Goal: Navigation & Orientation: Find specific page/section

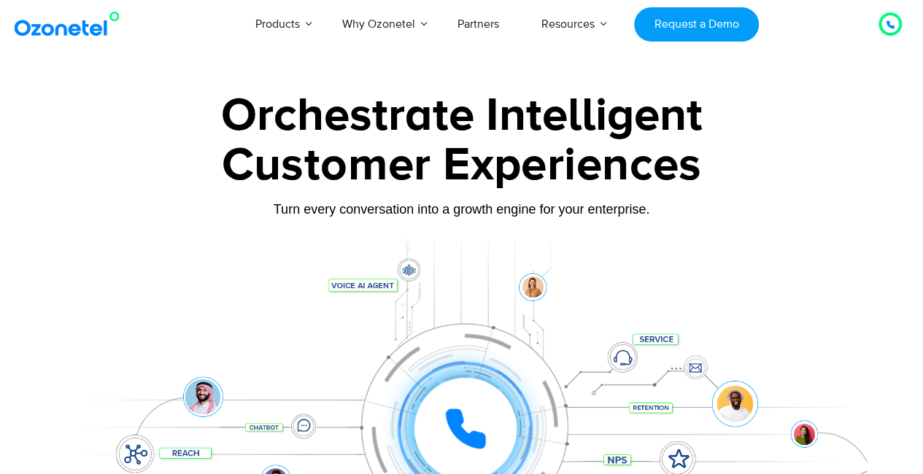
drag, startPoint x: 504, startPoint y: 263, endPoint x: 567, endPoint y: 306, distance: 75.7
click at [567, 306] on section "Click to experience it! Call in progress... 1 2 3 4 5 6 7 8 9 # 0" at bounding box center [462, 407] width 810 height 336
click at [604, 198] on div "Customer Experiences" at bounding box center [462, 166] width 810 height 70
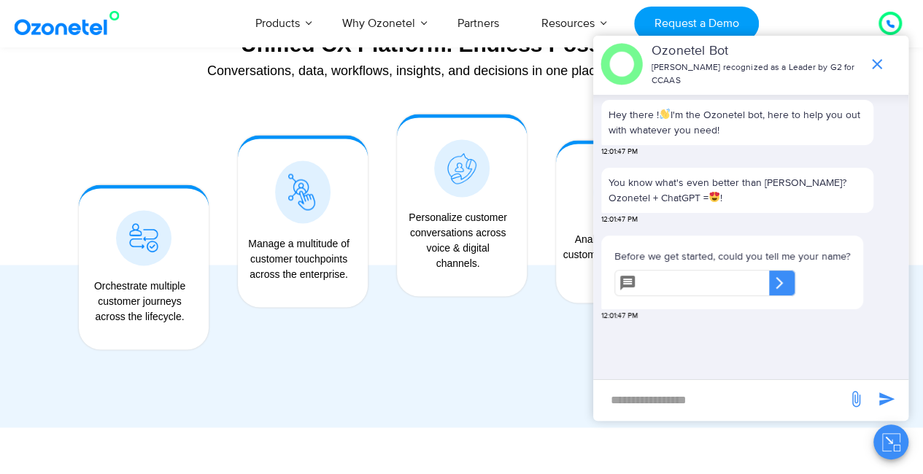
scroll to position [1168, 0]
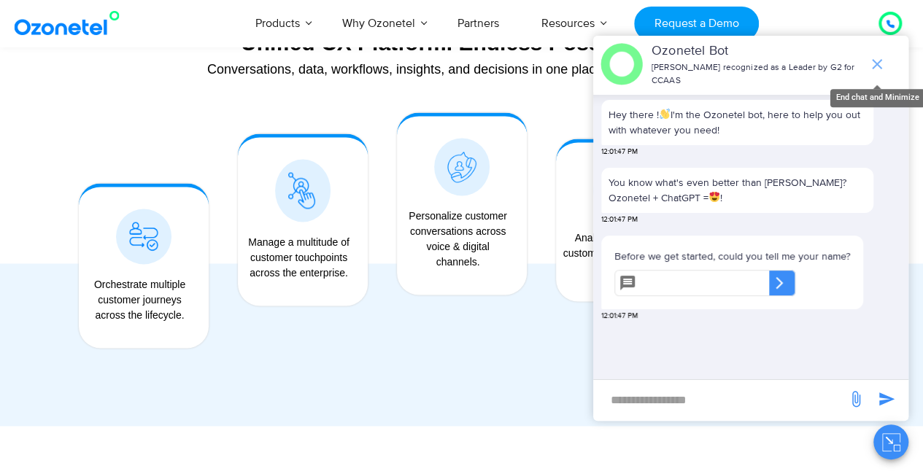
click at [884, 55] on icon "end chat or minimize" at bounding box center [877, 64] width 18 height 18
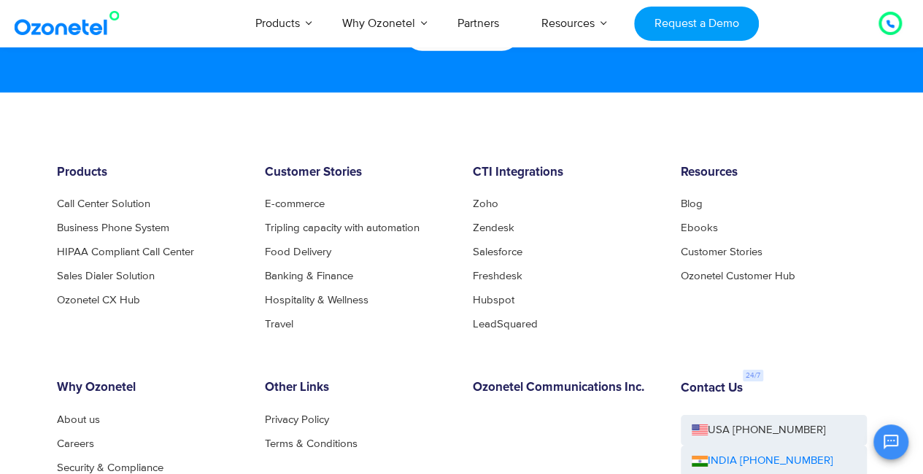
scroll to position [7704, 0]
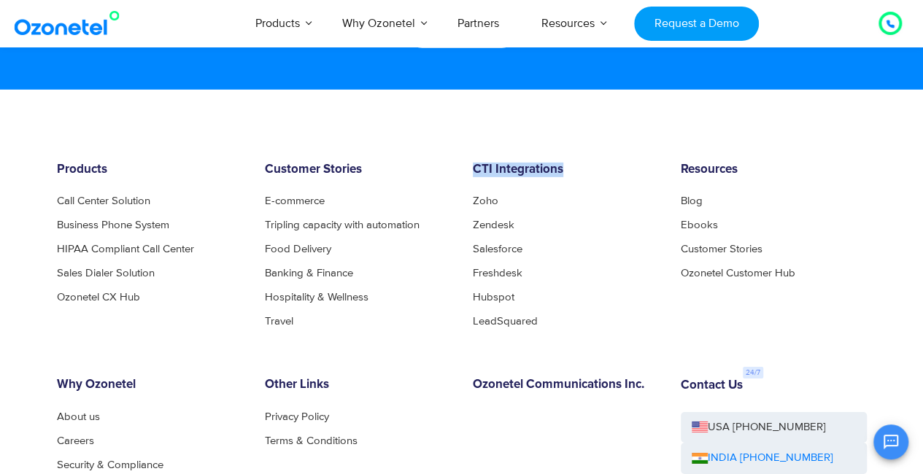
drag, startPoint x: 467, startPoint y: 169, endPoint x: 598, endPoint y: 176, distance: 131.5
click at [598, 176] on div "CTI Integrations Zoho Zendesk Salesforce Freshdesk Hubspot LeadSquared" at bounding box center [566, 245] width 208 height 164
copy h6 "CTI Integrations"
